Goal: Purchase product/service

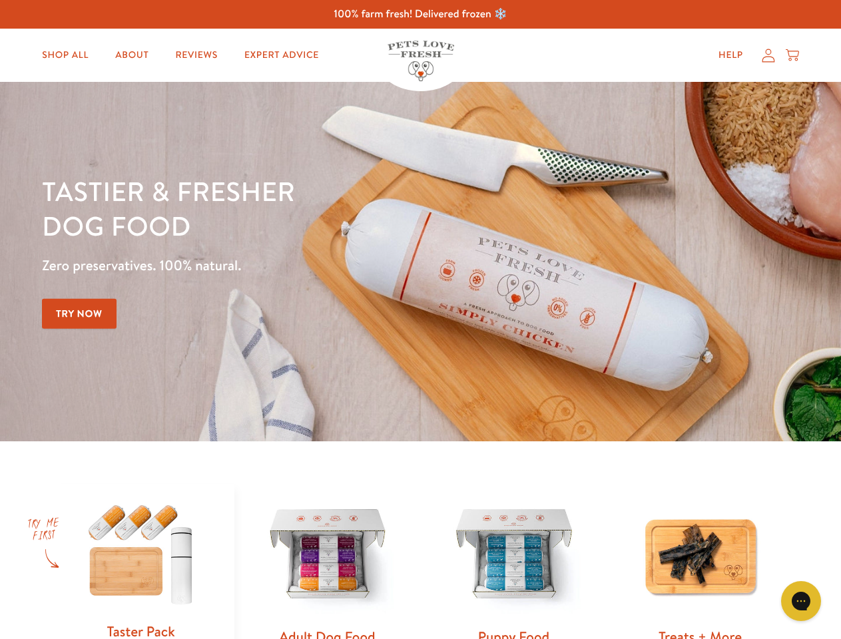
click at [420, 320] on div "Tastier & fresher dog food Zero preservatives. 100% natural. Try Now" at bounding box center [294, 262] width 505 height 176
click at [801, 601] on icon "Gorgias live chat" at bounding box center [800, 600] width 13 height 13
